Goal: Information Seeking & Learning: Learn about a topic

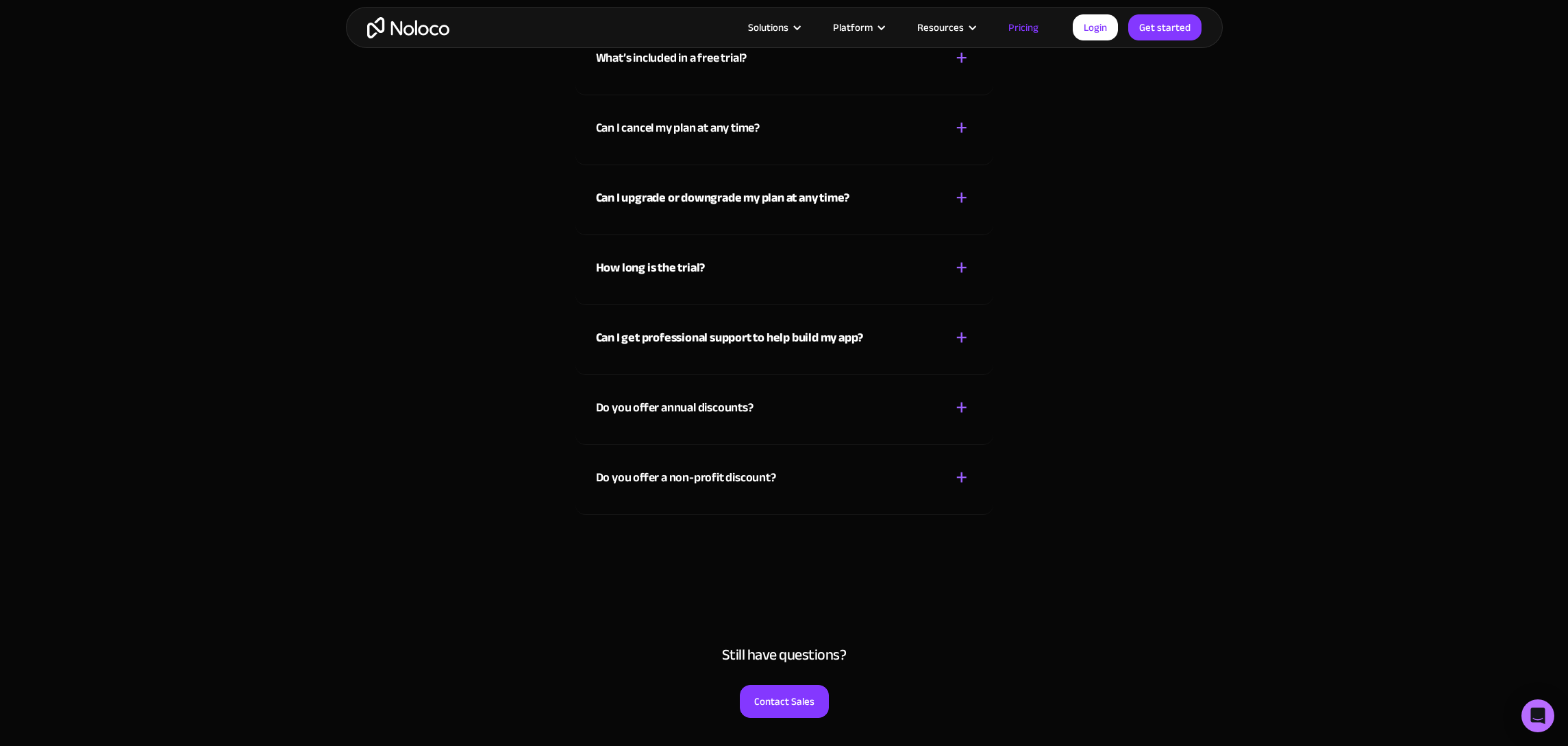
scroll to position [6756, 0]
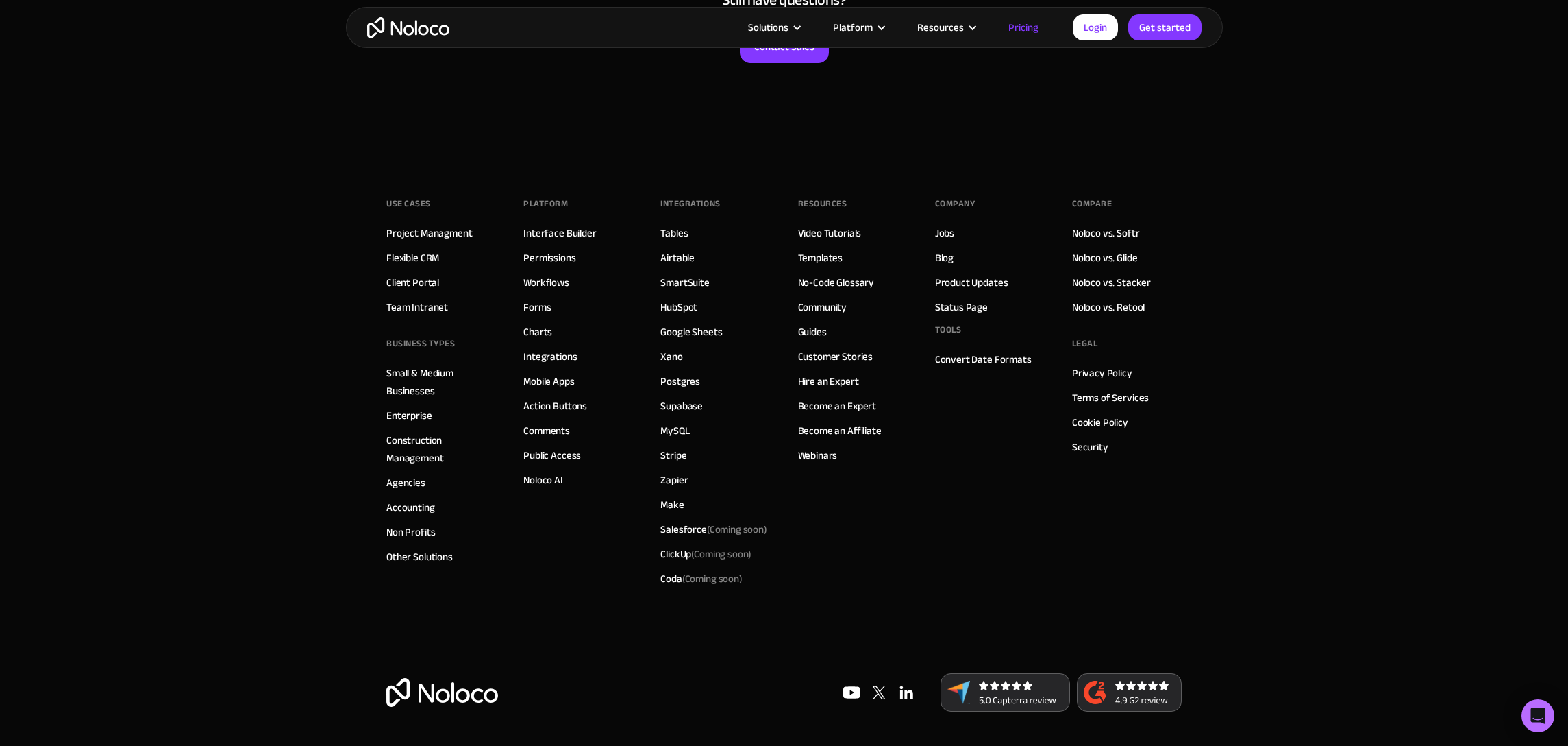
click at [1299, 476] on footer "Use Cases Project Managment Flexible CRM Client Portal Team Intranet BUSINESS T…" at bounding box center [784, 449] width 1568 height 594
click at [822, 260] on link "Templates" at bounding box center [820, 258] width 45 height 18
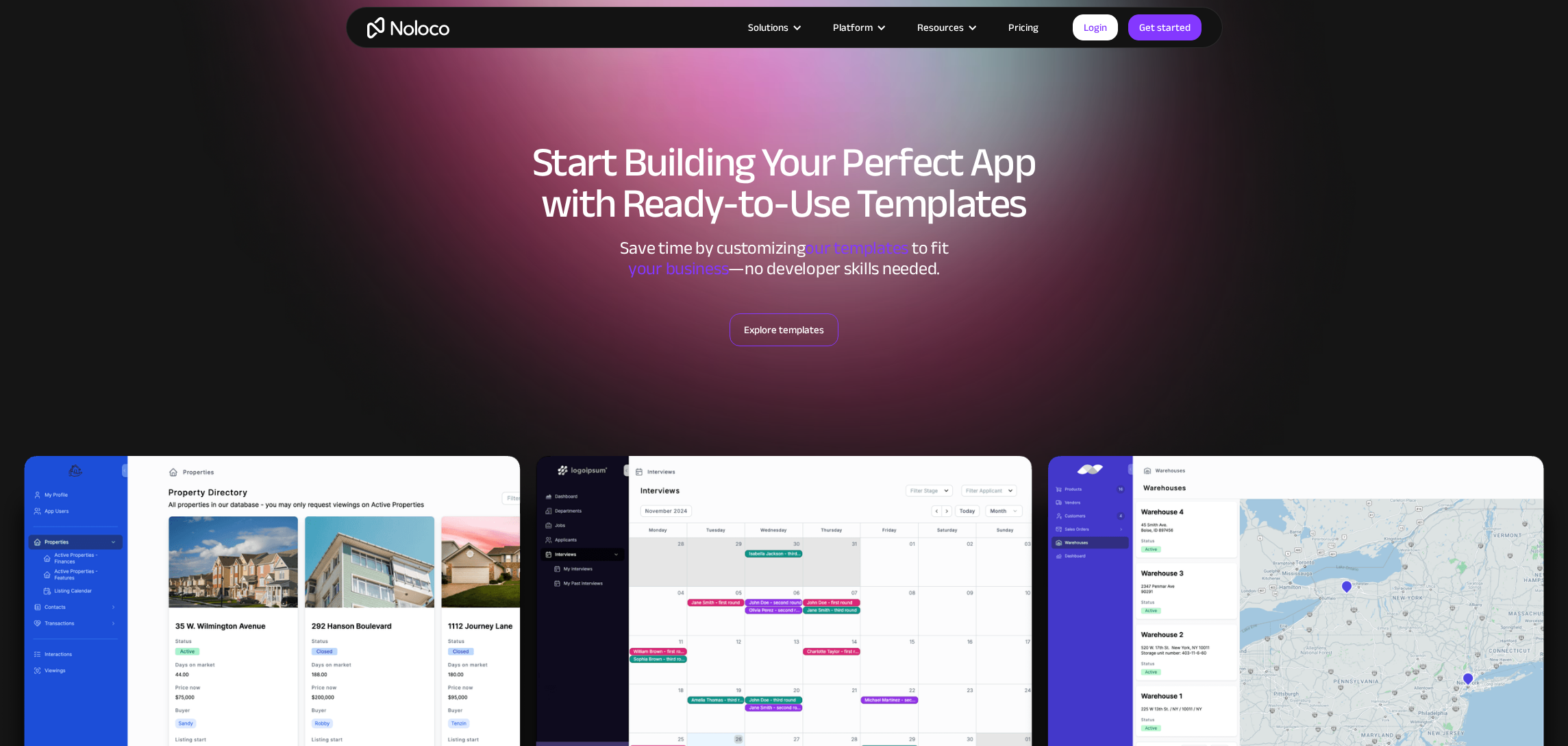
click at [757, 336] on link "Explore templates" at bounding box center [784, 329] width 109 height 33
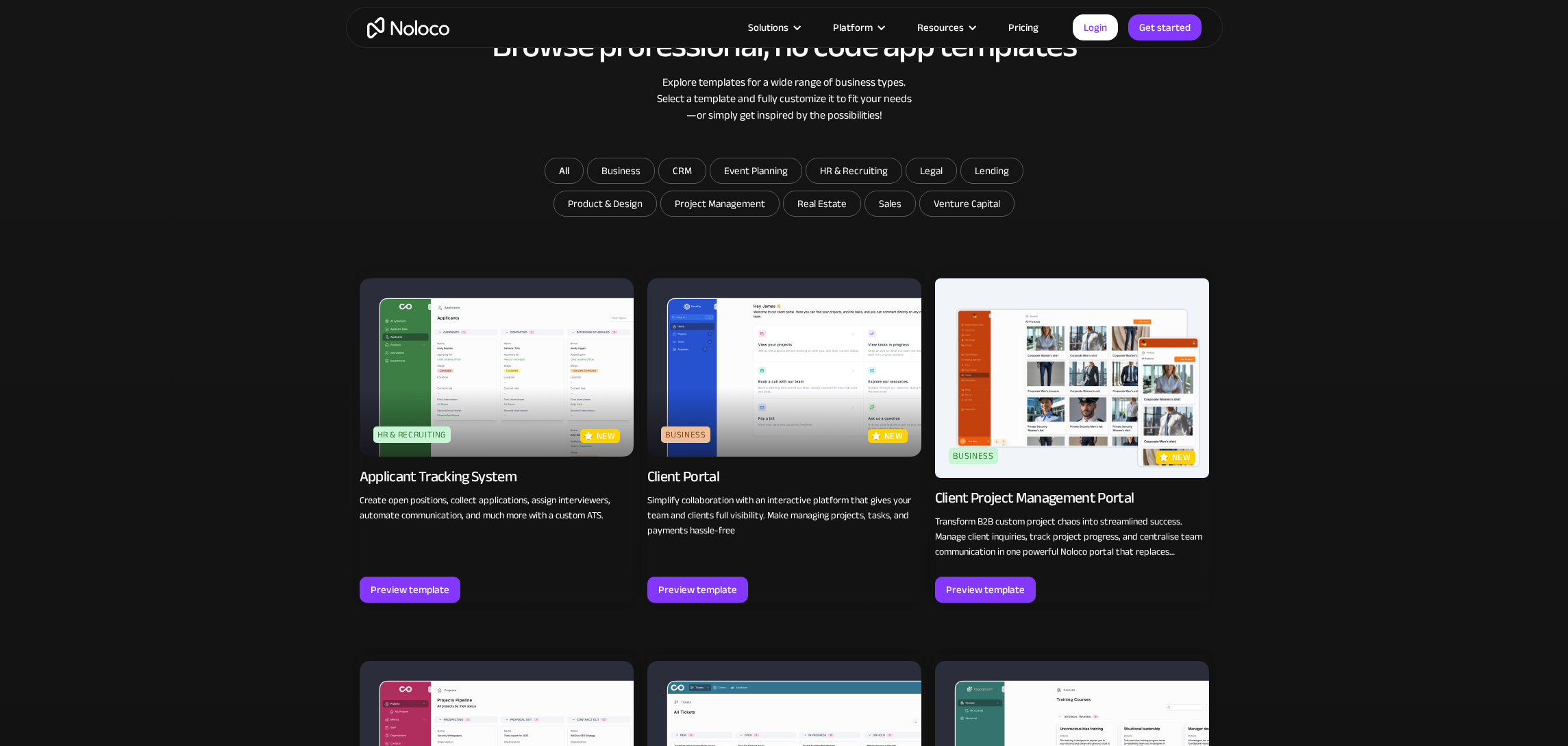
scroll to position [880, 0]
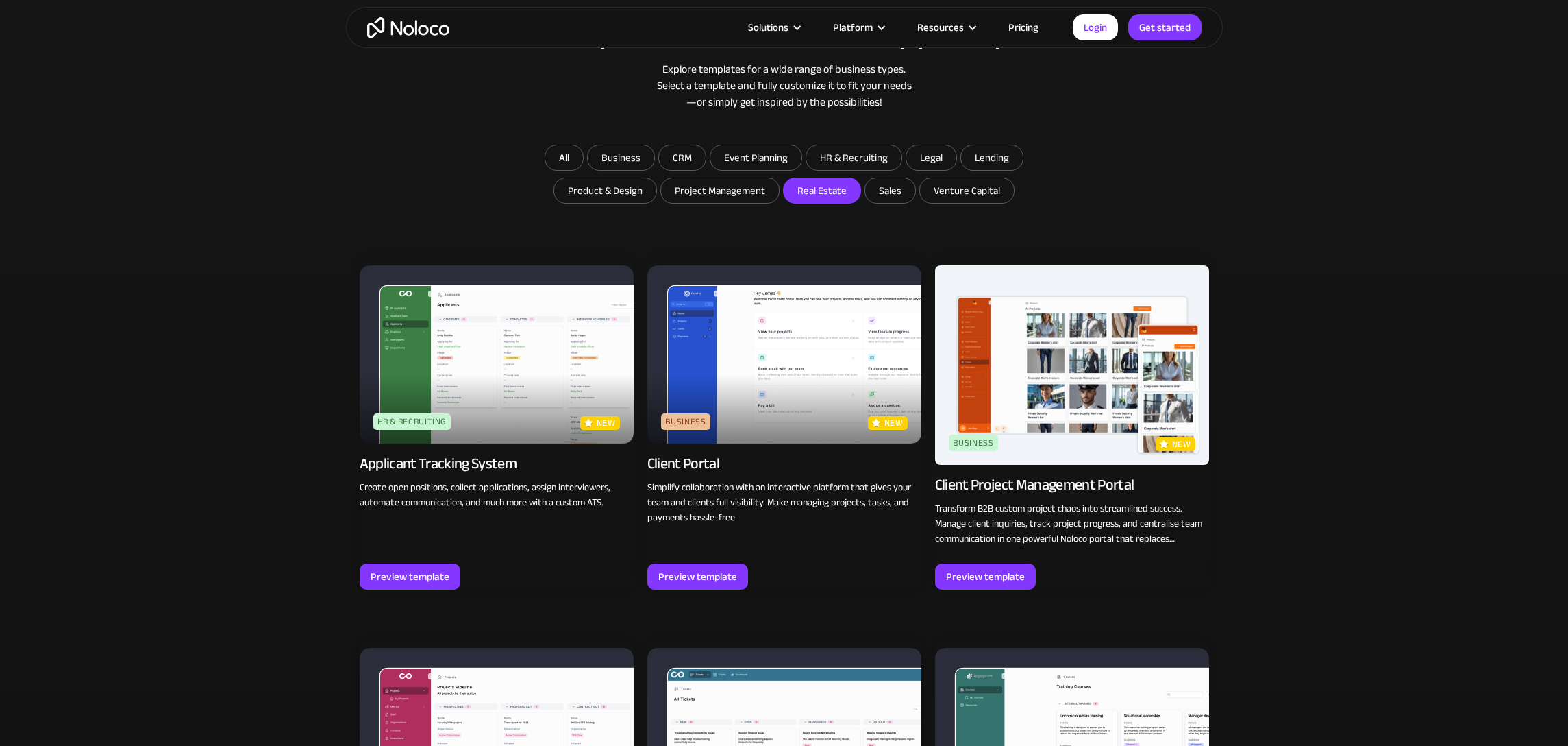
click at [819, 188] on input "Real Estate" at bounding box center [822, 190] width 77 height 24
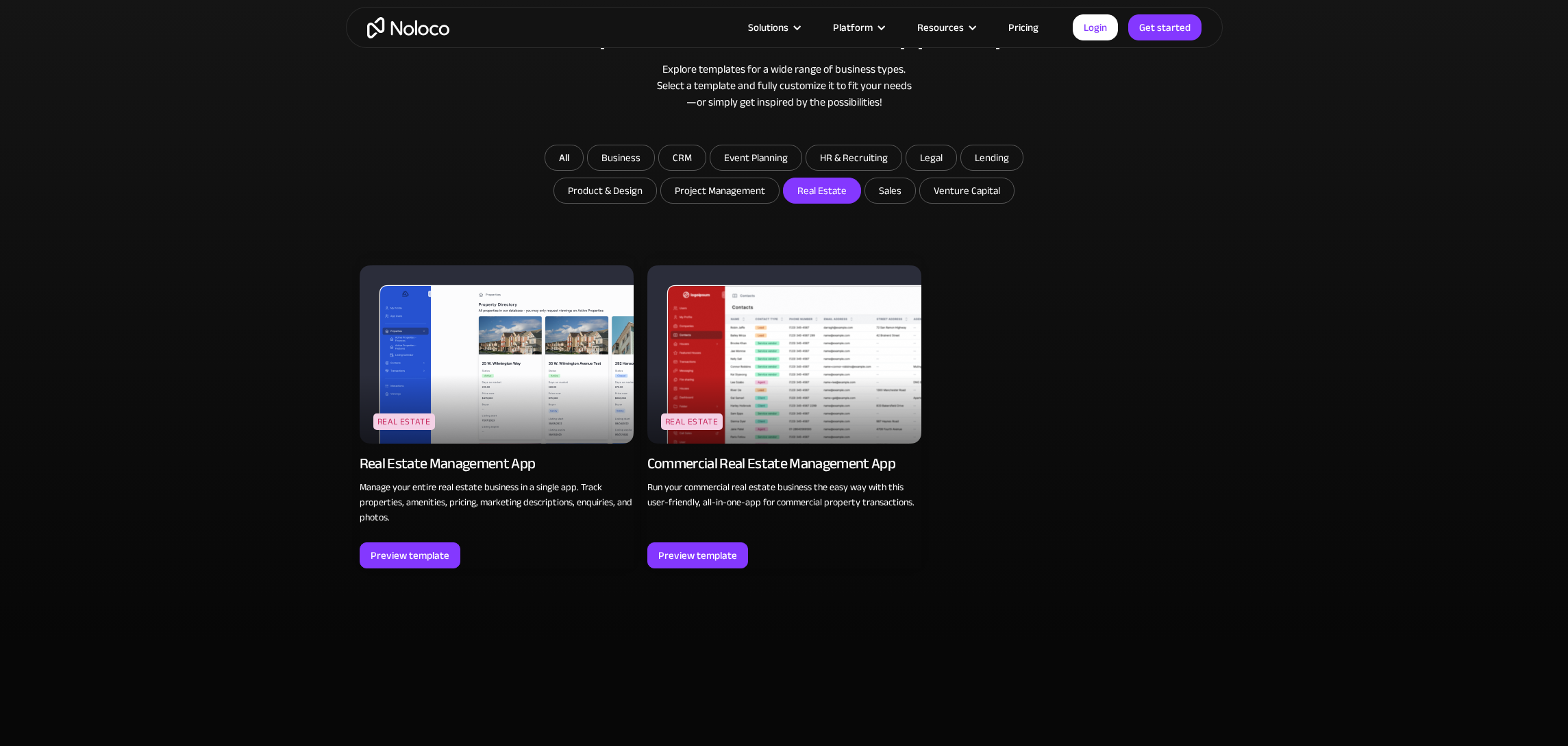
click at [814, 195] on input "Real Estate" at bounding box center [822, 190] width 77 height 24
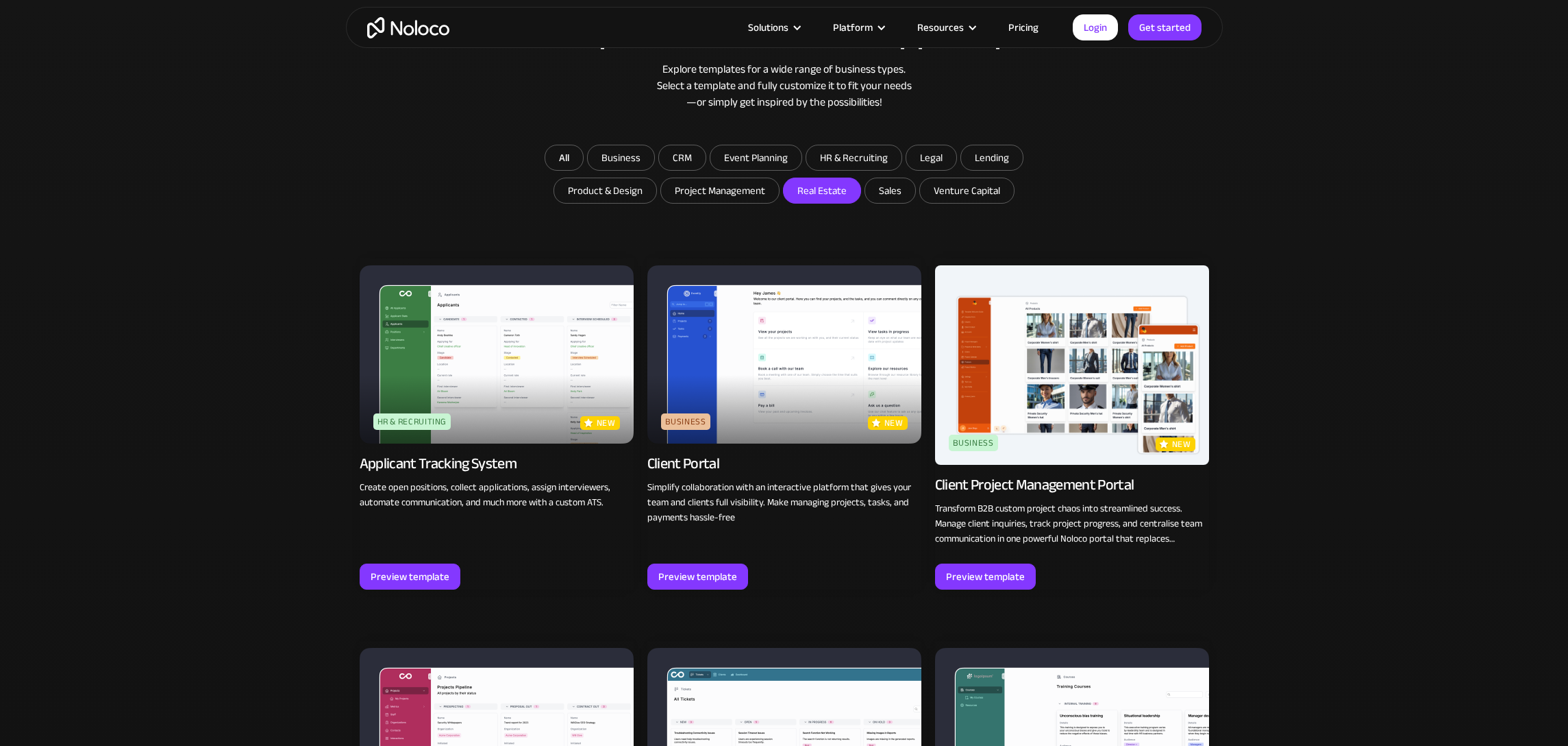
click at [816, 193] on input "Real Estate" at bounding box center [822, 190] width 77 height 24
checkbox input "true"
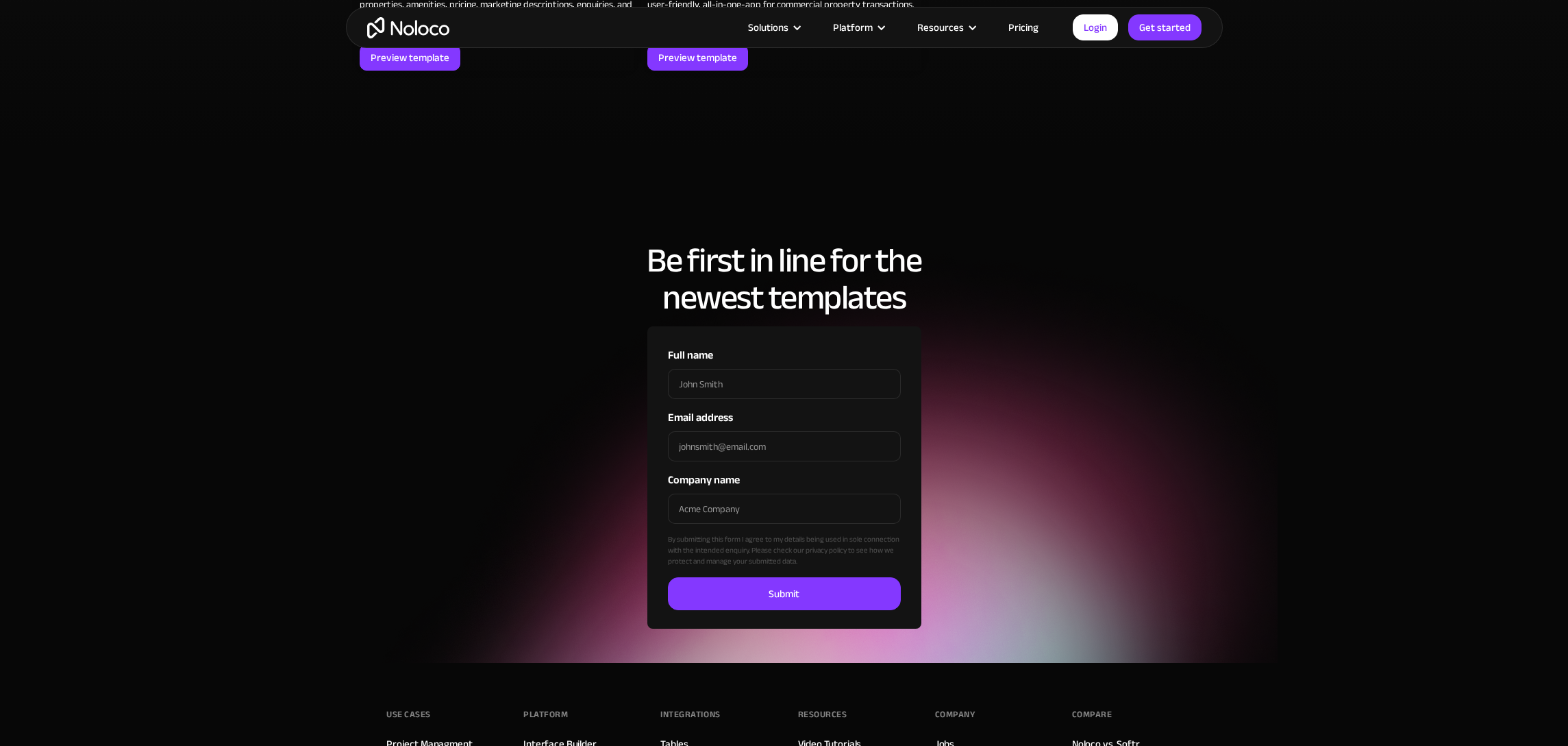
scroll to position [835, 0]
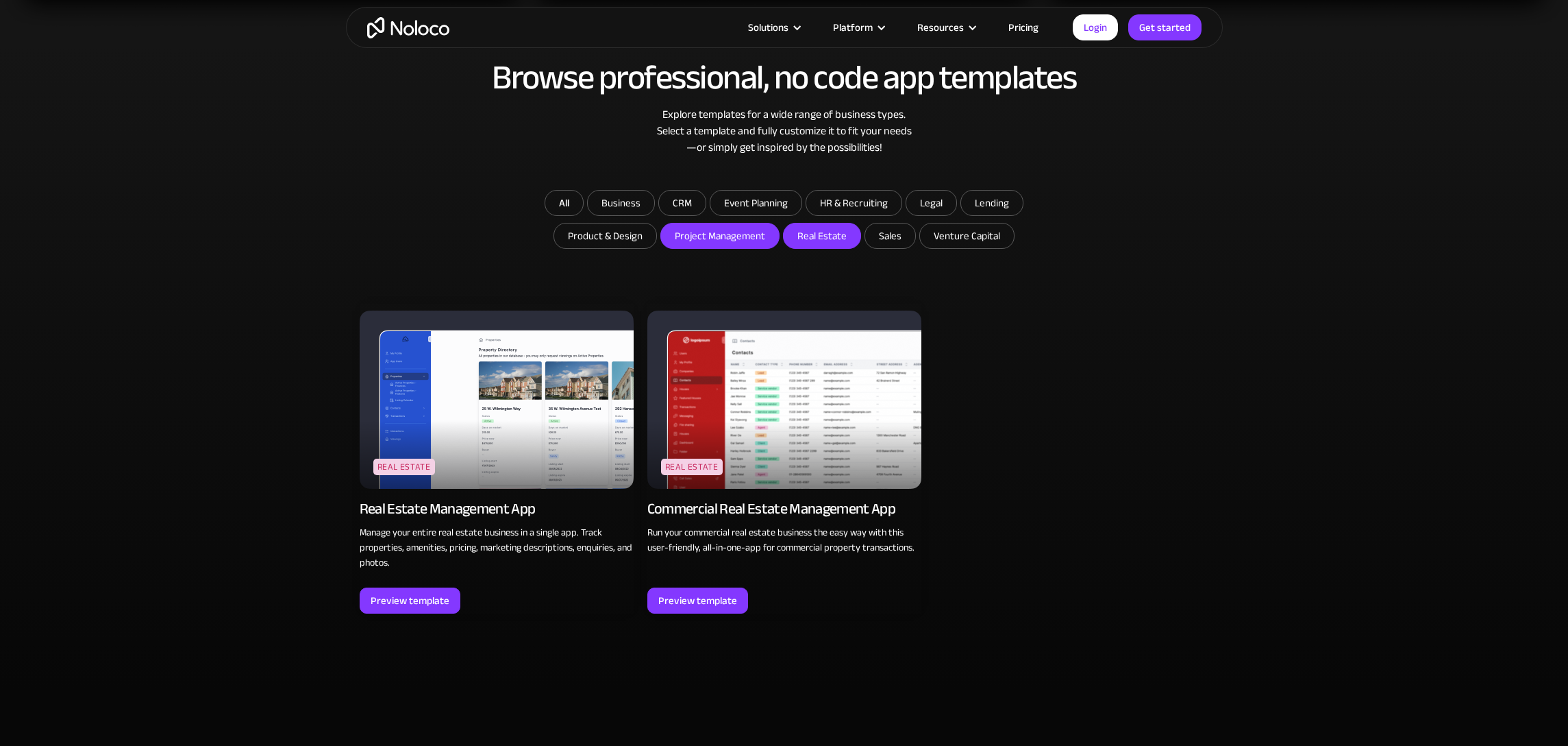
click at [654, 215] on input "Project Management" at bounding box center [621, 202] width 66 height 24
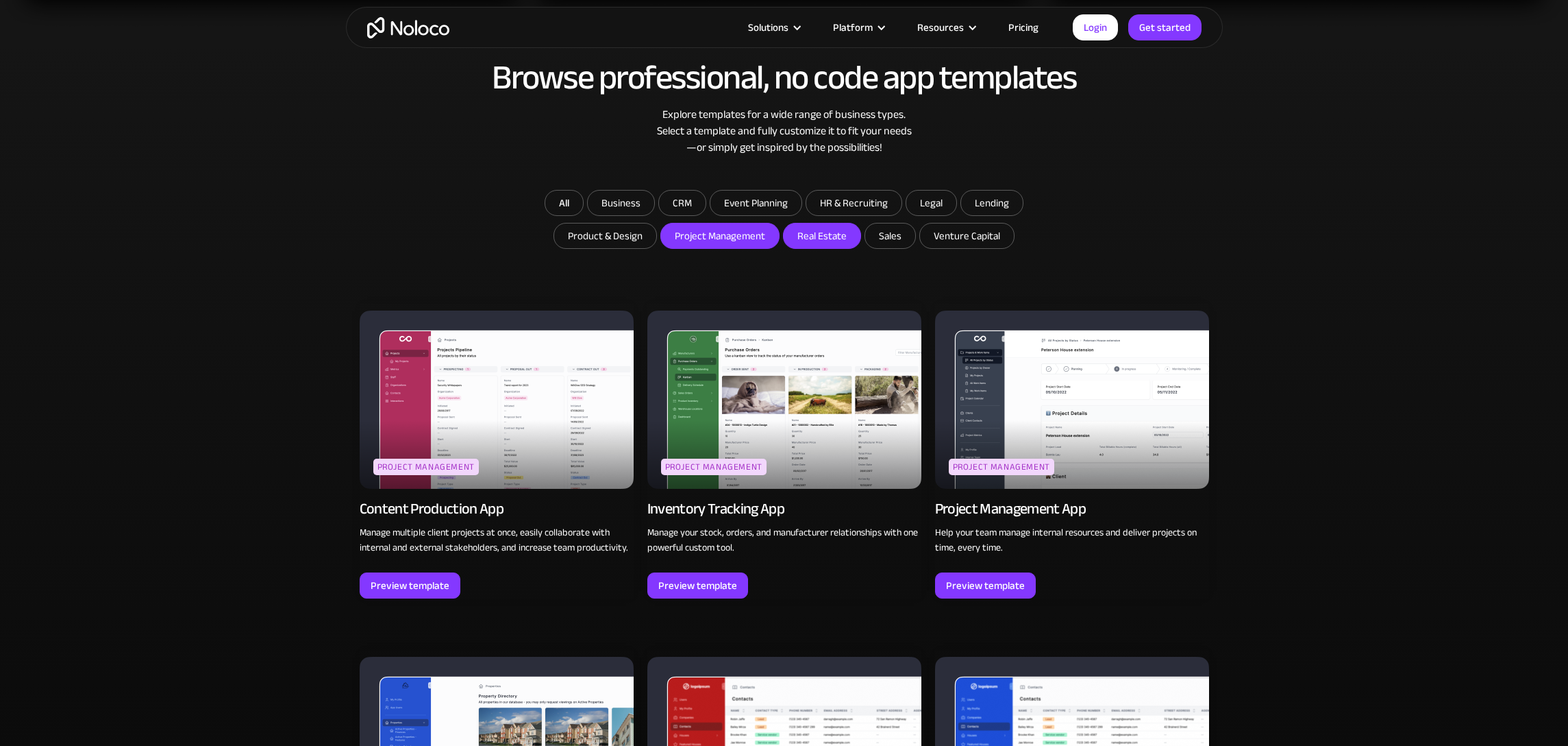
click at [750, 241] on input "Project Management" at bounding box center [720, 235] width 118 height 24
checkbox input "false"
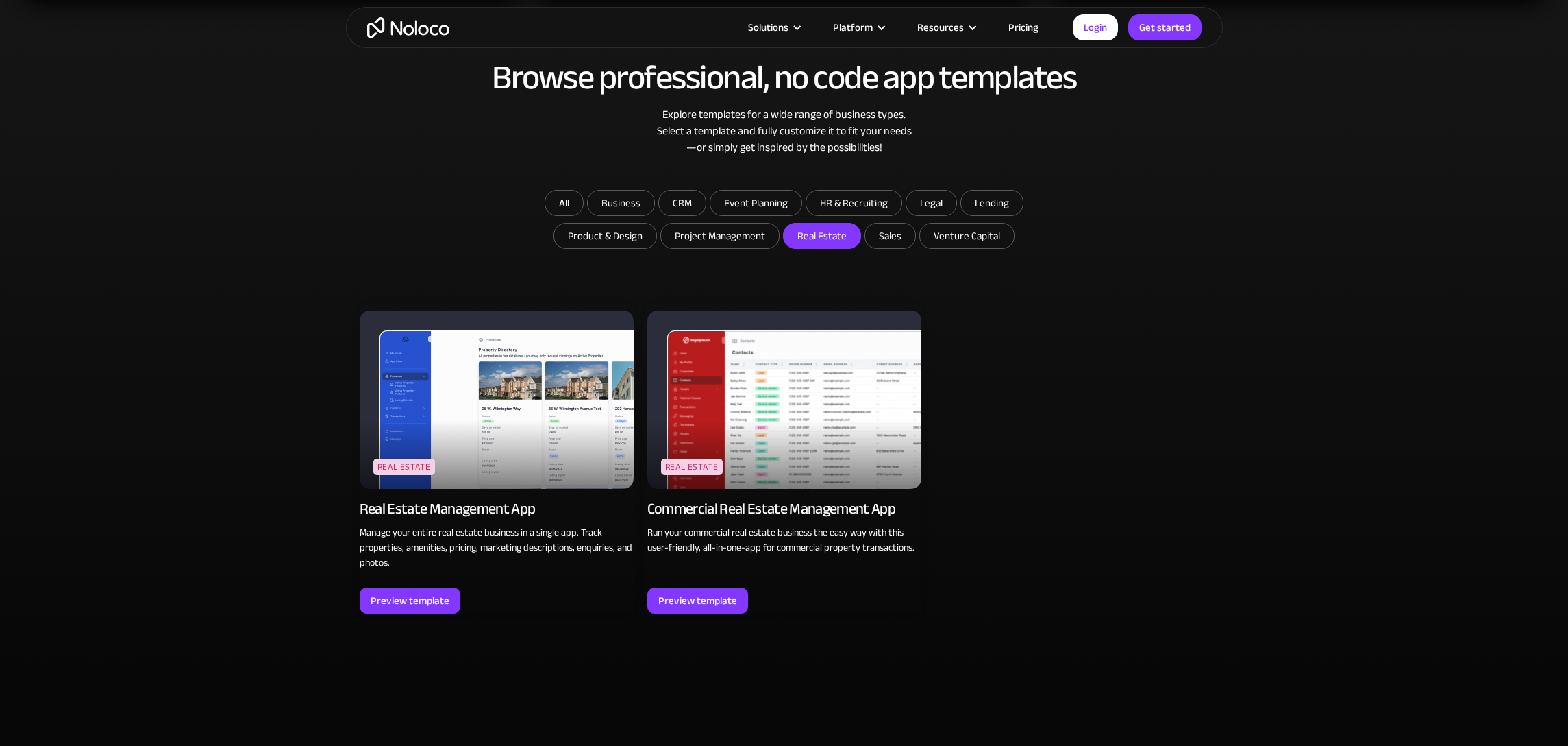
click at [974, 346] on div "Real Estate new Real Estate Management App Manage your entire real estate busin…" at bounding box center [784, 458] width 850 height 309
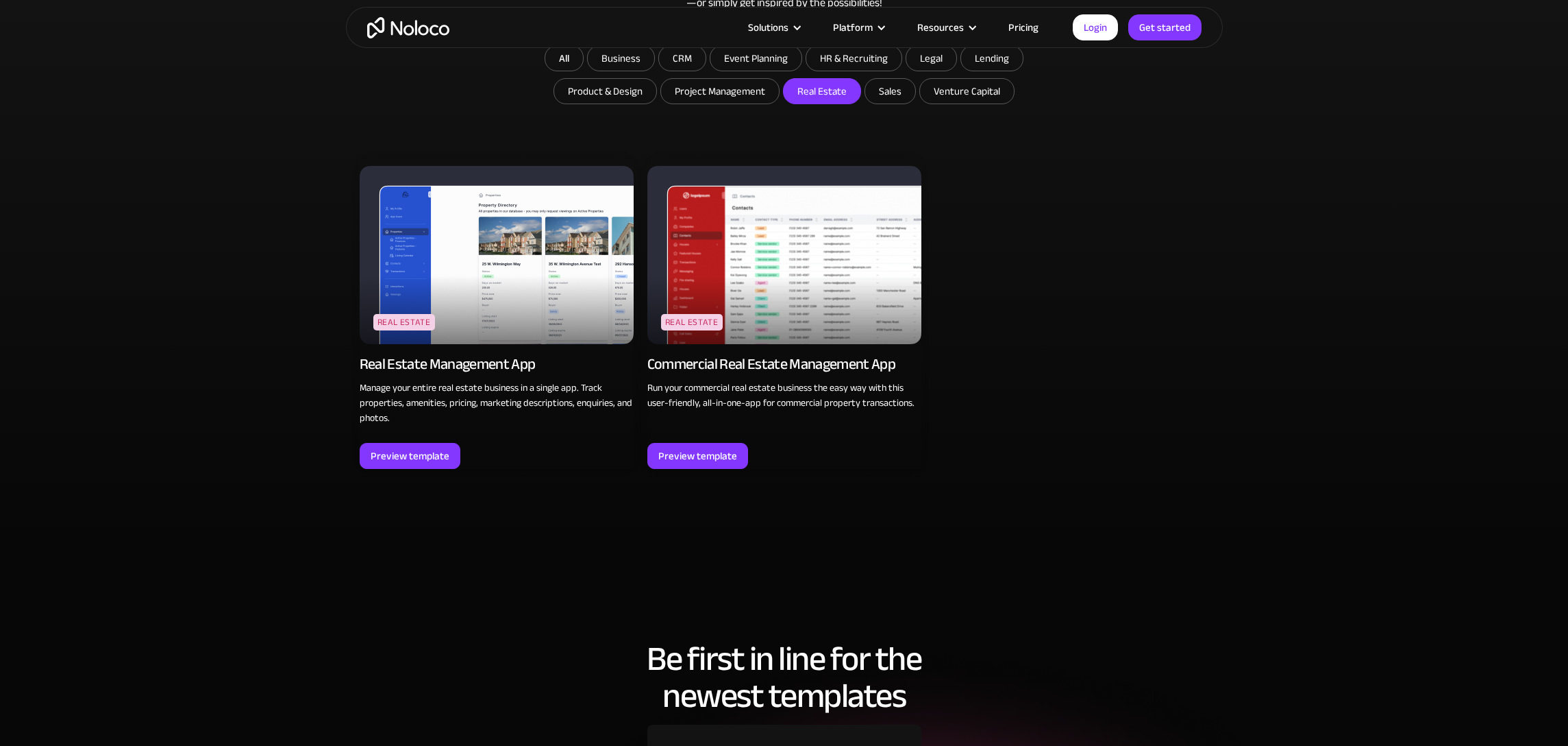
scroll to position [759, 0]
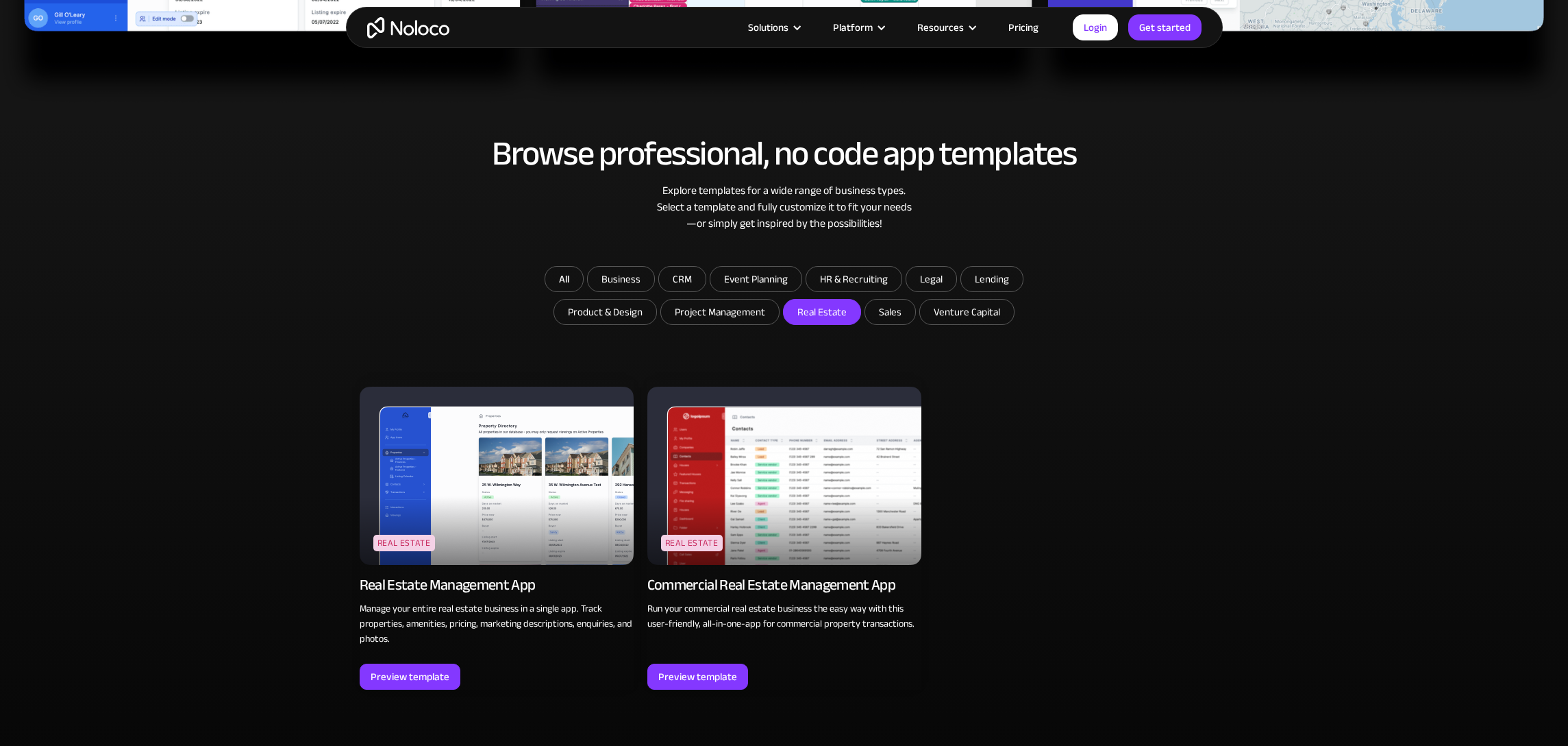
click at [816, 315] on input "Real Estate" at bounding box center [822, 311] width 77 height 24
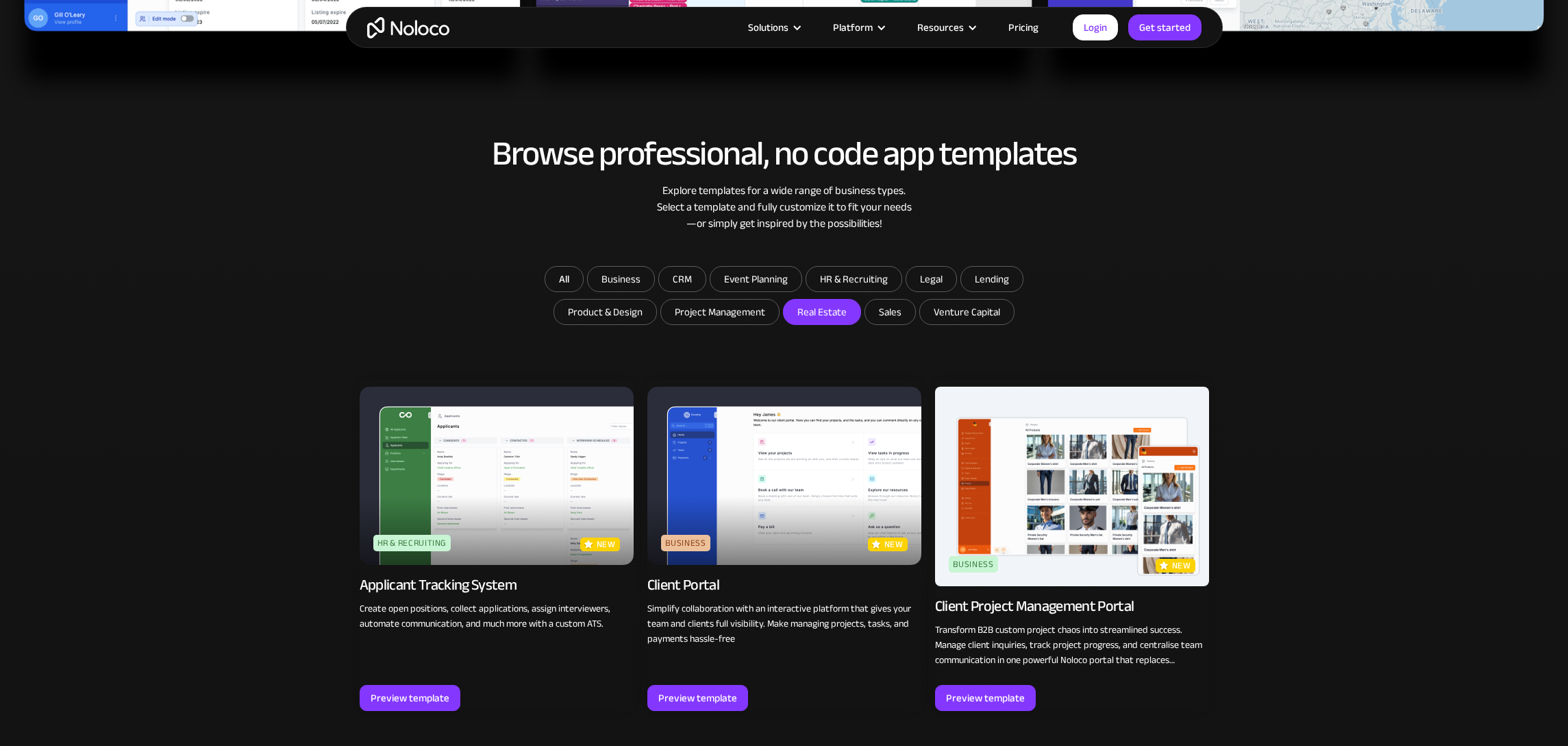
click at [816, 315] on input "Real Estate" at bounding box center [822, 311] width 77 height 24
checkbox input "true"
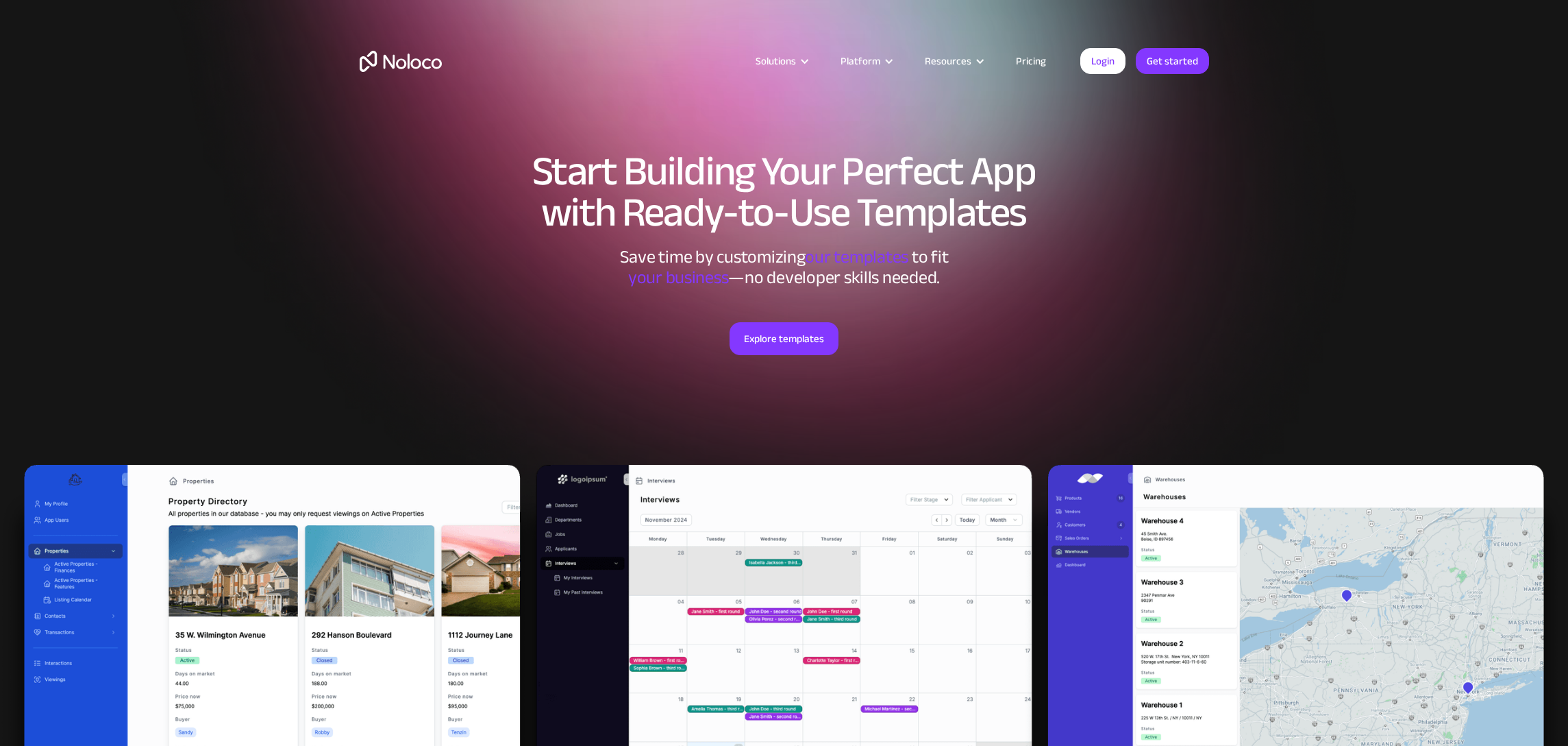
click at [1374, 242] on section "Start Building Your Perfect App with Ready-to-Use Templates Save time by custom…" at bounding box center [784, 439] width 1568 height 880
click at [774, 337] on link "Explore templates" at bounding box center [784, 338] width 109 height 33
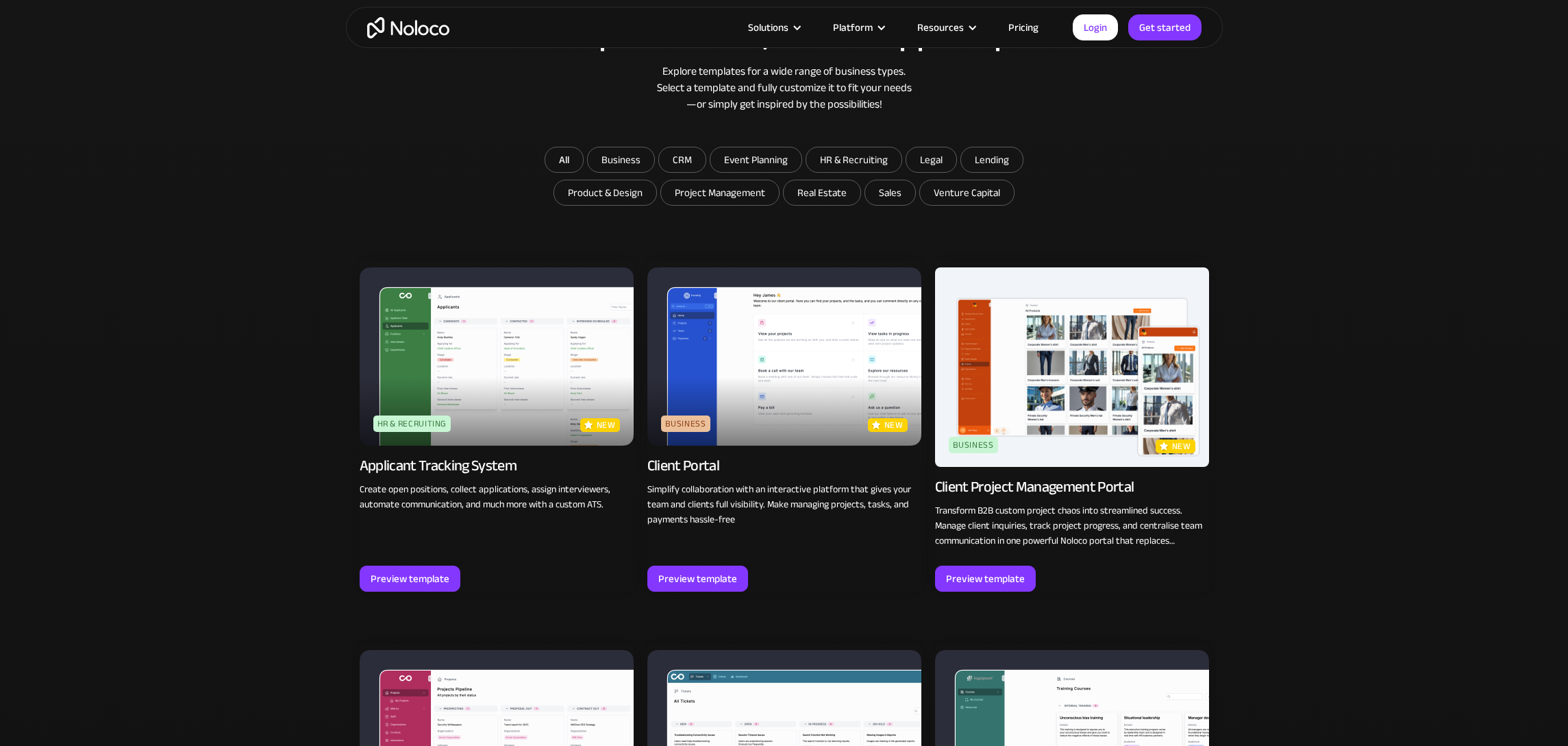
scroll to position [880, 0]
